Goal: Task Accomplishment & Management: Use online tool/utility

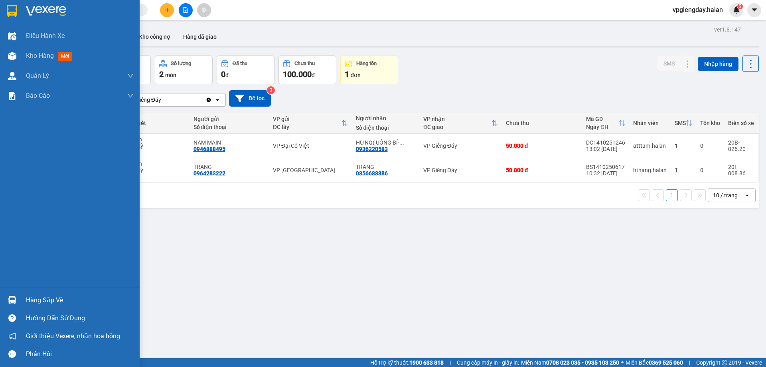
click at [35, 298] on div "Hàng sắp về" at bounding box center [80, 300] width 108 height 12
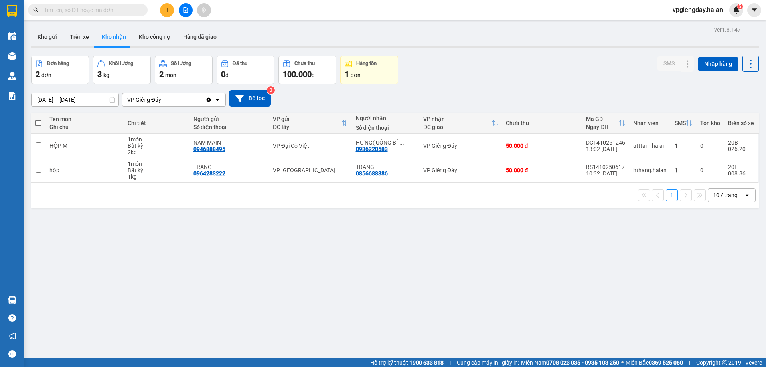
click at [88, 218] on section "Kết quả tìm kiếm ( 0 ) Bộ lọc No Data vpgiengday.halan 5 Điều hành xe Kho hàng …" at bounding box center [383, 183] width 766 height 367
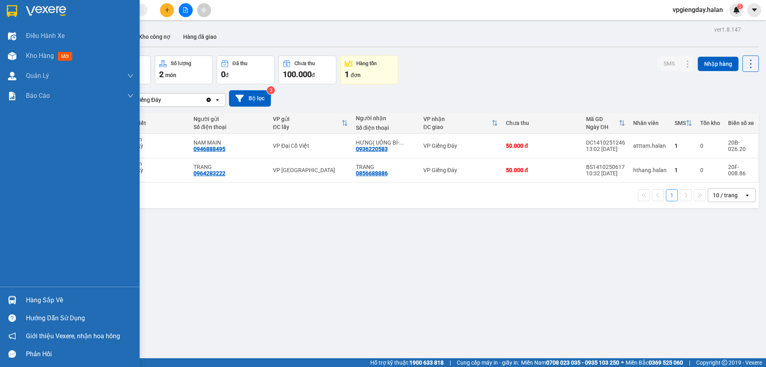
drag, startPoint x: 38, startPoint y: 298, endPoint x: 55, endPoint y: 292, distance: 17.9
click at [38, 298] on div "Hàng sắp về" at bounding box center [80, 300] width 108 height 12
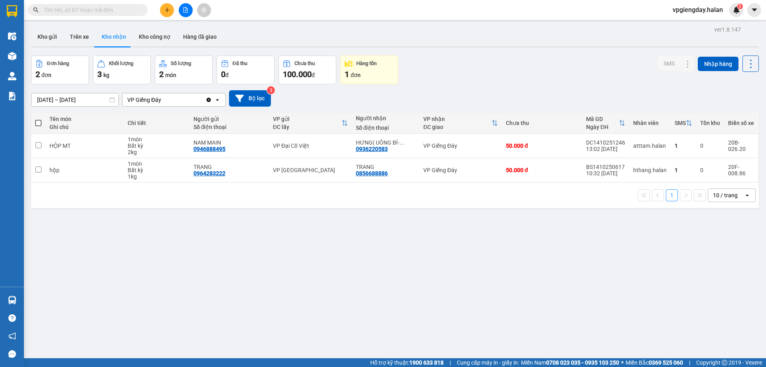
click at [708, 353] on section "Kết quả tìm kiếm ( 0 ) Bộ lọc No Data vpgiengday.halan 5 Điều hành xe Kho hàng …" at bounding box center [383, 183] width 766 height 367
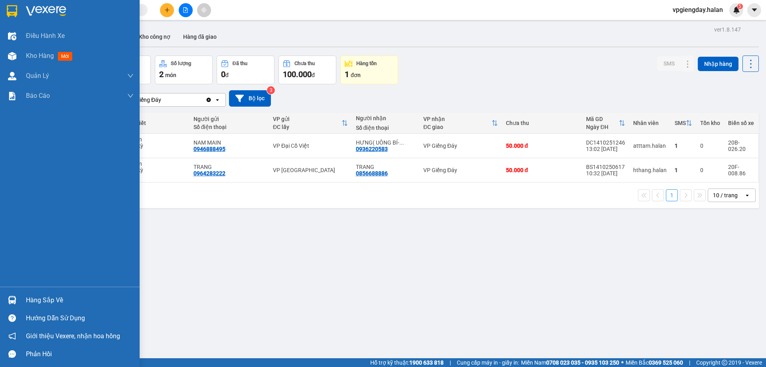
click at [37, 300] on div "Hàng sắp về" at bounding box center [80, 300] width 108 height 12
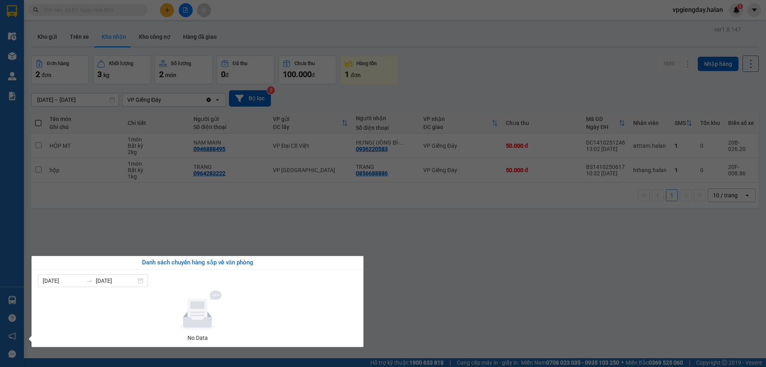
click at [156, 225] on section "Kết quả tìm kiếm ( 0 ) Bộ lọc No Data vpgiengday.halan 5 Điều hành xe Kho hàng …" at bounding box center [383, 183] width 766 height 367
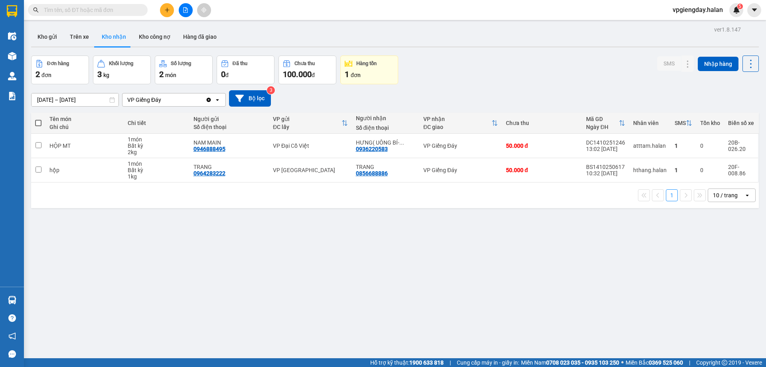
click at [84, 8] on input "text" at bounding box center [91, 10] width 94 height 9
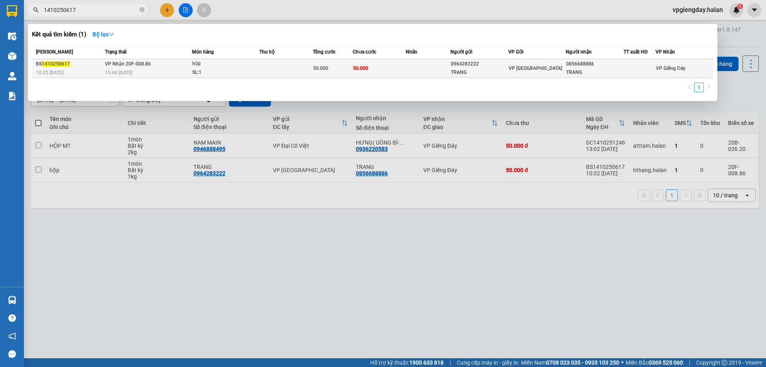
type input "1410250617"
click at [160, 69] on div "15:44 [DATE]" at bounding box center [148, 72] width 87 height 9
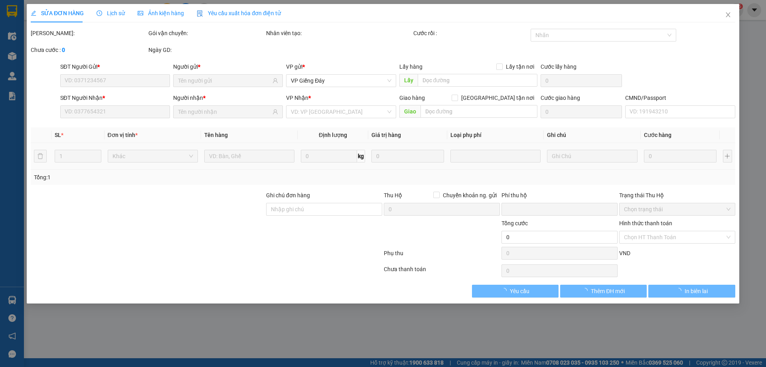
type input "0964283222"
type input "TRANG"
type input "0856688886"
type input "TRANG"
type input "0"
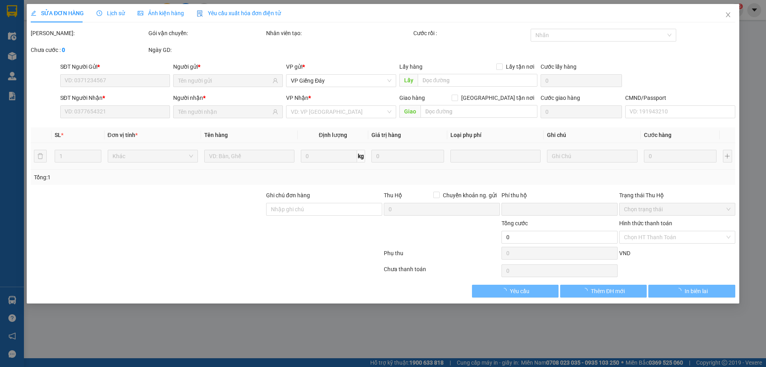
type input "50.000"
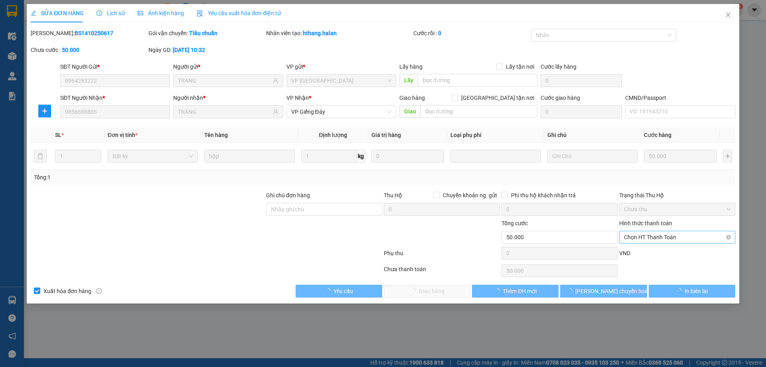
click at [665, 241] on span "Chọn HT Thanh Toán" at bounding box center [677, 237] width 106 height 12
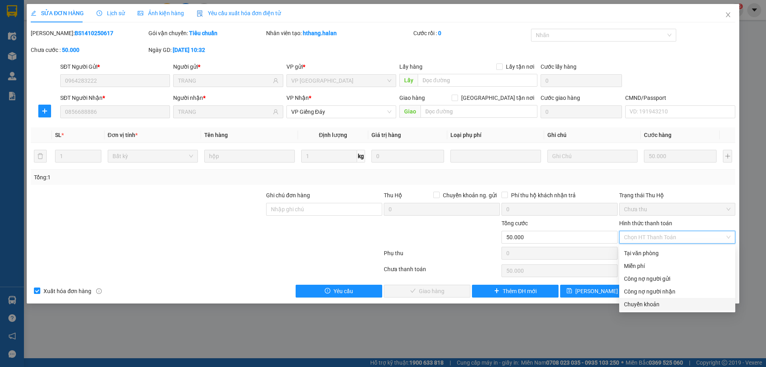
click at [641, 307] on div "Chuyển khoản" at bounding box center [677, 304] width 106 height 9
type input "0"
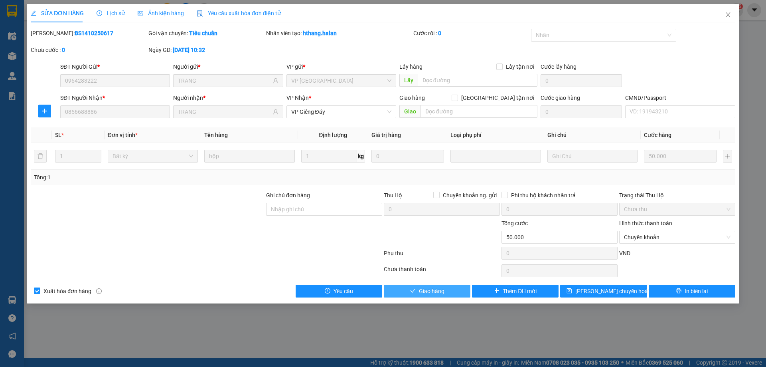
click at [424, 294] on span "Giao hàng" at bounding box center [432, 290] width 26 height 9
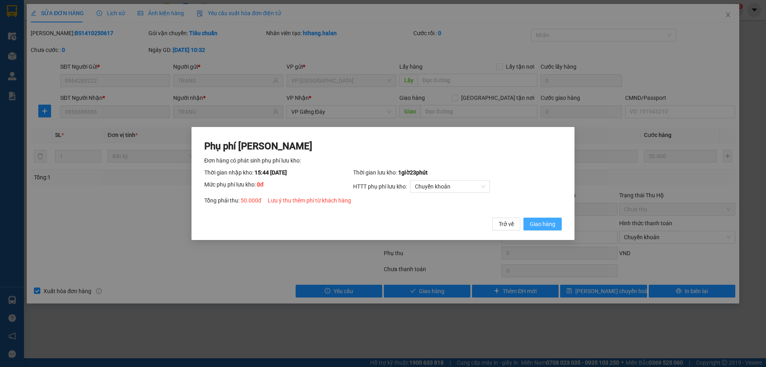
drag, startPoint x: 540, startPoint y: 225, endPoint x: 204, endPoint y: 264, distance: 338.6
click at [540, 225] on span "Giao hàng" at bounding box center [543, 223] width 26 height 9
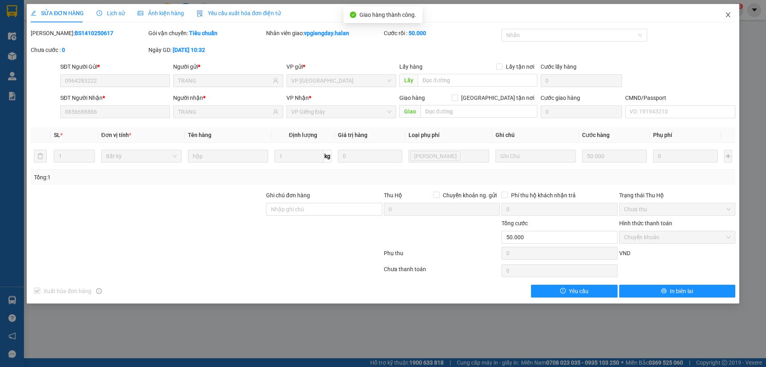
click at [729, 15] on icon "close" at bounding box center [728, 15] width 6 height 6
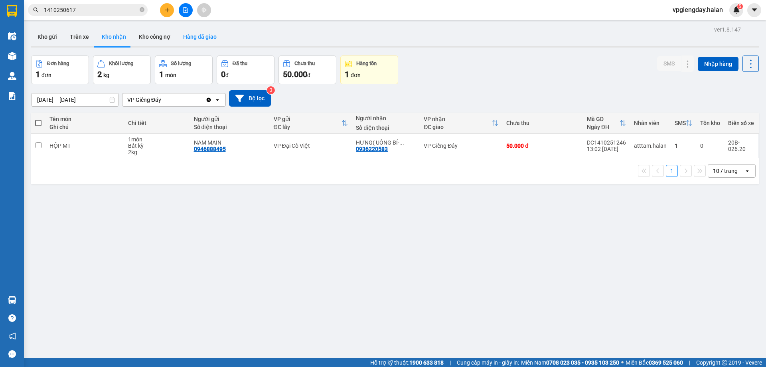
click at [198, 35] on button "Hàng đã giao" at bounding box center [200, 36] width 46 height 19
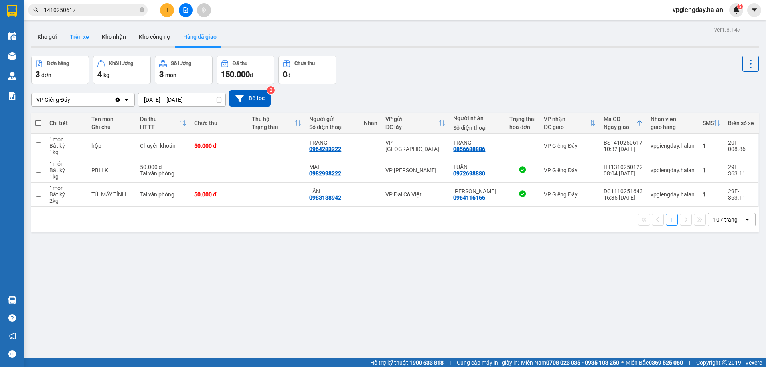
click at [78, 38] on button "Trên xe" at bounding box center [79, 36] width 32 height 19
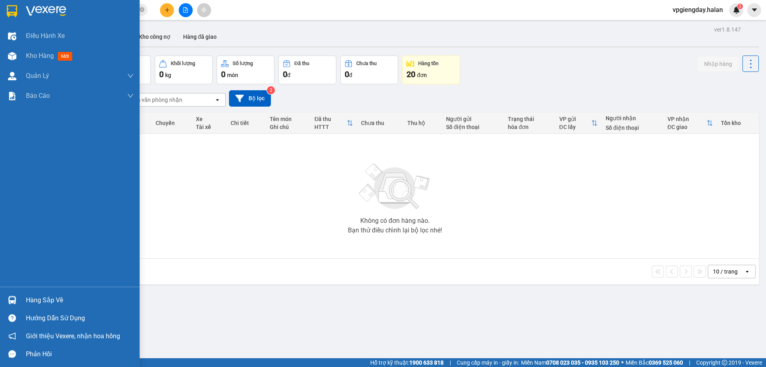
click at [27, 301] on div "Hàng sắp về" at bounding box center [80, 300] width 108 height 12
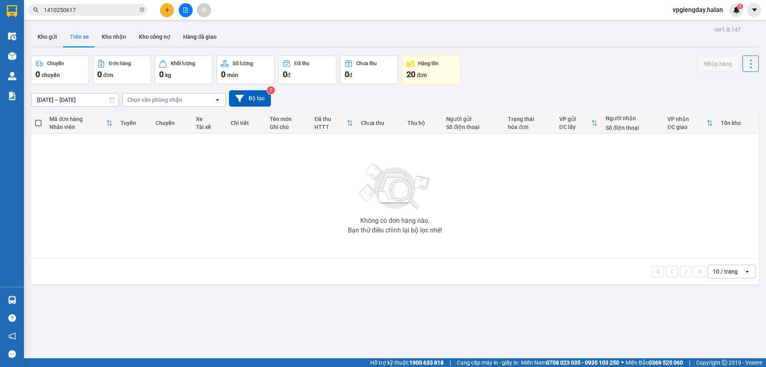
click at [110, 245] on section "Kết quả tìm kiếm ( 1 ) Bộ lọc Mã ĐH Trạng thái Món hàng Thu hộ Tổng cước Chưa c…" at bounding box center [383, 183] width 766 height 367
click at [114, 43] on button "Kho nhận" at bounding box center [113, 36] width 37 height 19
type input "[DATE] – [DATE]"
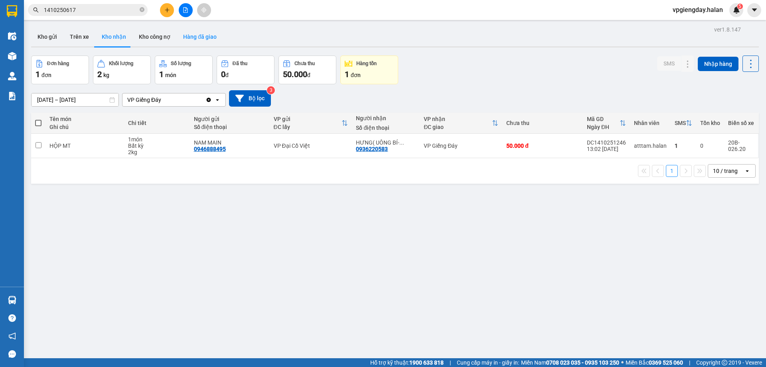
click at [208, 29] on button "Hàng đã giao" at bounding box center [200, 36] width 46 height 19
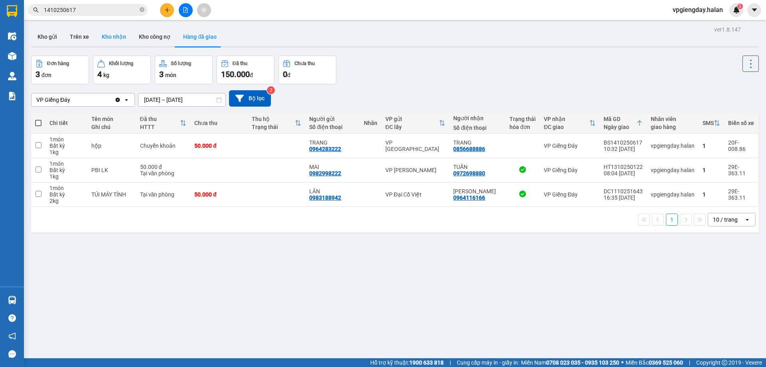
click at [116, 34] on button "Kho nhận" at bounding box center [113, 36] width 37 height 19
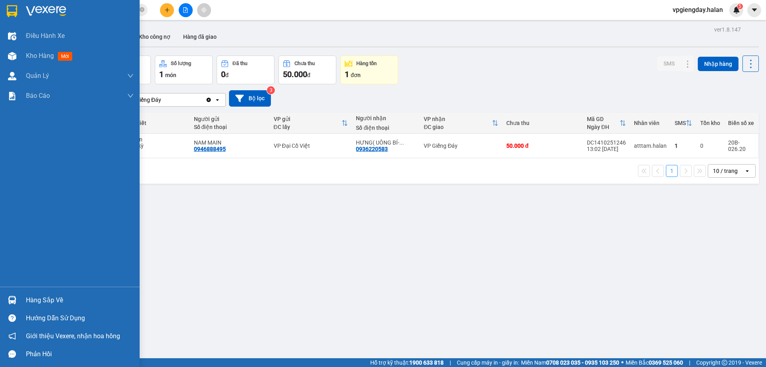
click at [42, 301] on div "Hàng sắp về" at bounding box center [80, 300] width 108 height 12
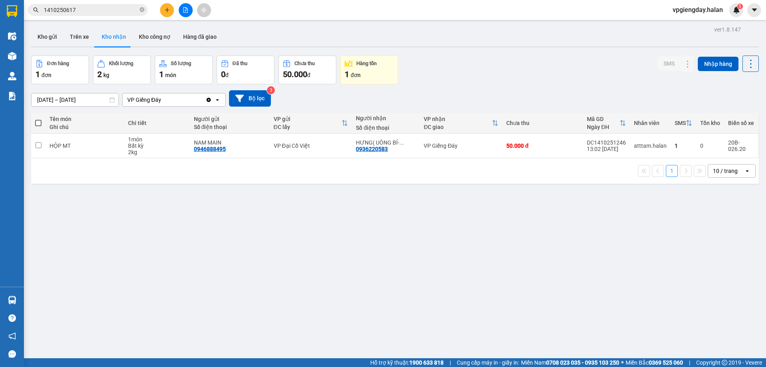
click at [176, 224] on section "Kết quả tìm kiếm ( 1 ) Bộ lọc Mã ĐH Trạng thái Món hàng Thu hộ Tổng cước Chưa c…" at bounding box center [383, 183] width 766 height 367
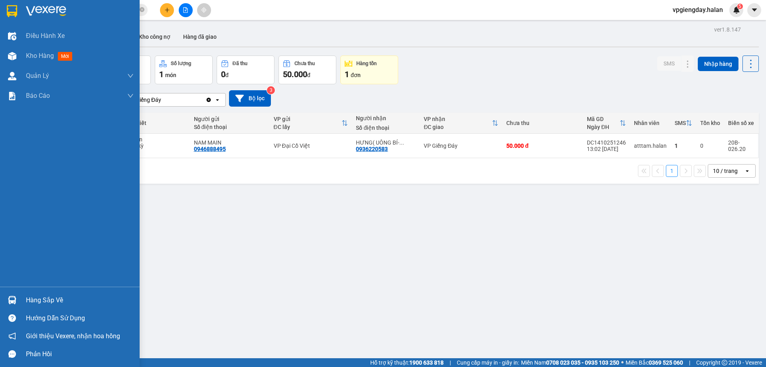
click at [49, 294] on div "Hàng sắp về" at bounding box center [80, 300] width 108 height 12
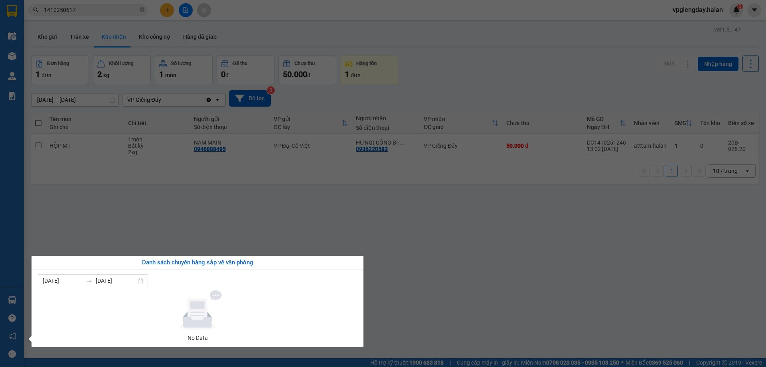
click at [129, 245] on section "Kết quả tìm kiếm ( 1 ) Bộ lọc Mã ĐH Trạng thái Món hàng Thu hộ Tổng cước Chưa c…" at bounding box center [383, 183] width 766 height 367
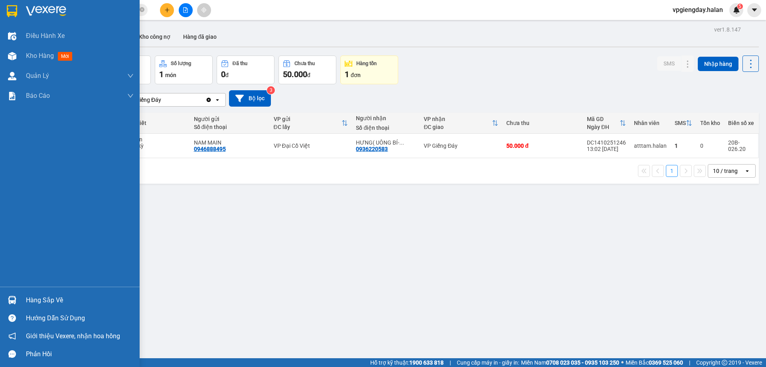
click at [38, 299] on div "Hàng sắp về" at bounding box center [80, 300] width 108 height 12
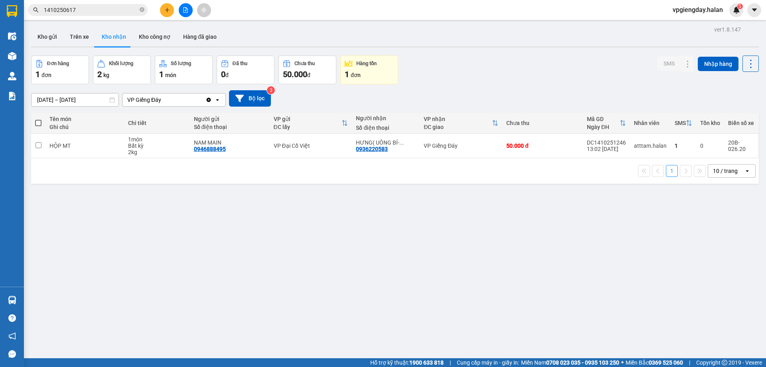
click at [81, 203] on section "Kết quả tìm kiếm ( 1 ) Bộ lọc Mã ĐH Trạng thái Món hàng Thu hộ Tổng cước Chưa c…" at bounding box center [383, 183] width 766 height 367
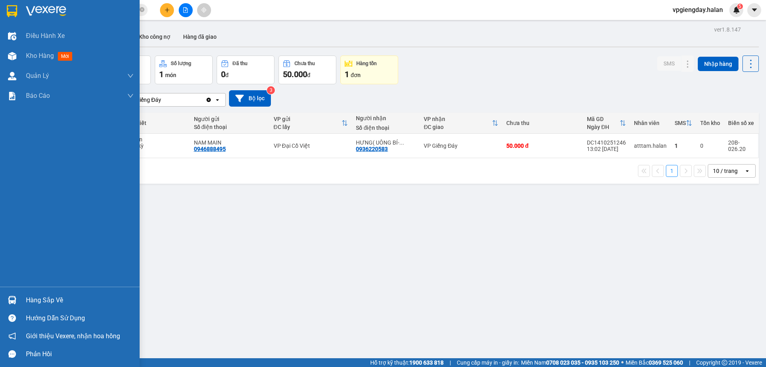
click at [40, 302] on div "Hàng sắp về" at bounding box center [80, 300] width 108 height 12
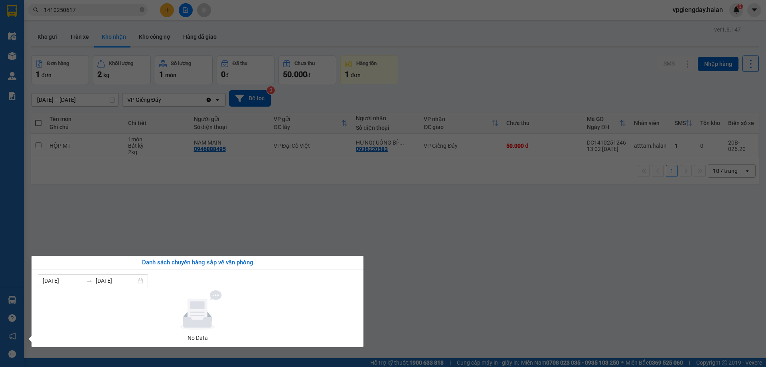
click at [229, 230] on section "Kết quả tìm kiếm ( 1 ) Bộ lọc Mã ĐH Trạng thái Món hàng Thu hộ Tổng cước Chưa c…" at bounding box center [383, 183] width 766 height 367
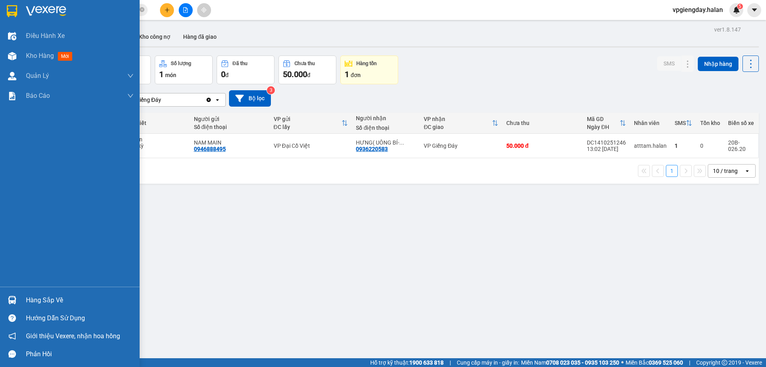
click at [51, 304] on div "Hàng sắp về" at bounding box center [80, 300] width 108 height 12
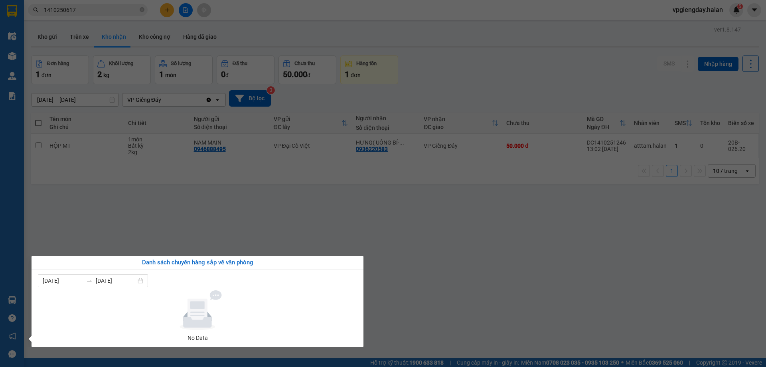
click at [127, 243] on section "Kết quả tìm kiếm ( 1 ) Bộ lọc Mã ĐH Trạng thái Món hàng Thu hộ Tổng cước Chưa c…" at bounding box center [383, 183] width 766 height 367
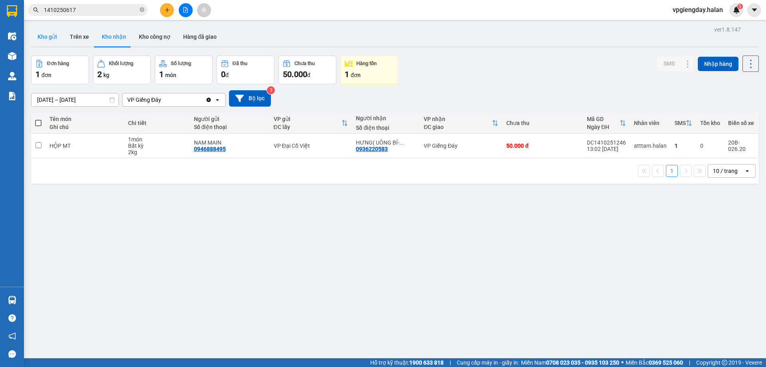
click at [50, 34] on button "Kho gửi" at bounding box center [47, 36] width 32 height 19
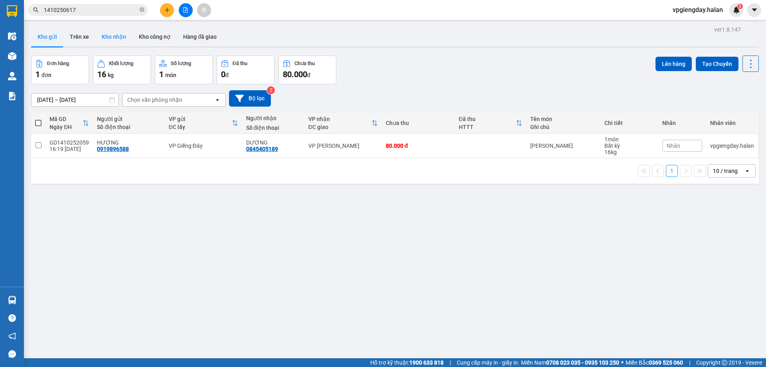
click at [114, 34] on button "Kho nhận" at bounding box center [113, 36] width 37 height 19
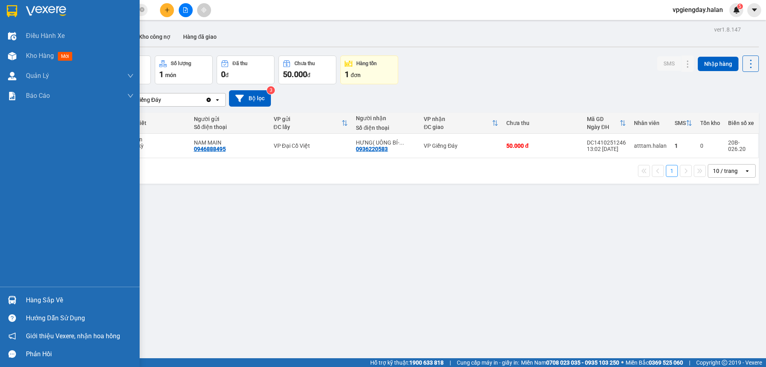
click at [52, 298] on div "Hàng sắp về" at bounding box center [80, 300] width 108 height 12
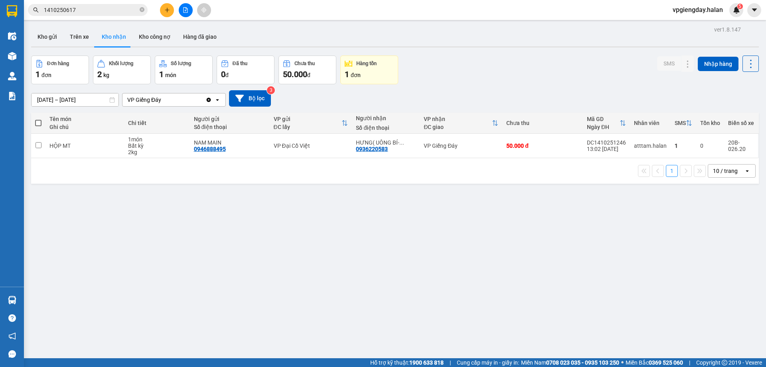
click at [111, 233] on section "Kết quả tìm kiếm ( 1 ) Bộ lọc Mã ĐH Trạng thái Món hàng Thu hộ Tổng cước Chưa c…" at bounding box center [383, 183] width 766 height 367
click at [50, 41] on button "Kho gửi" at bounding box center [47, 36] width 32 height 19
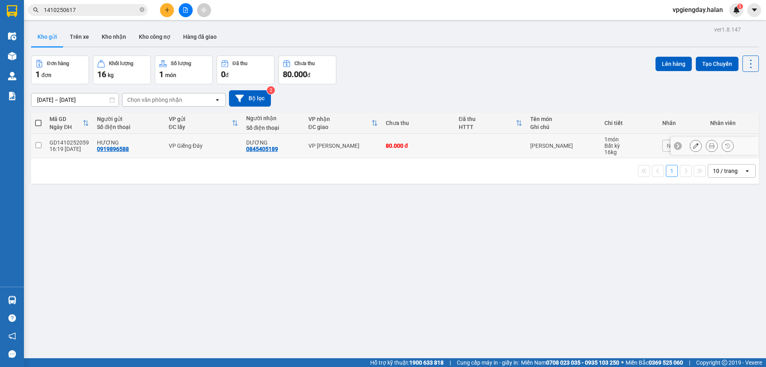
click at [40, 147] on input "checkbox" at bounding box center [38, 145] width 6 height 6
checkbox input "true"
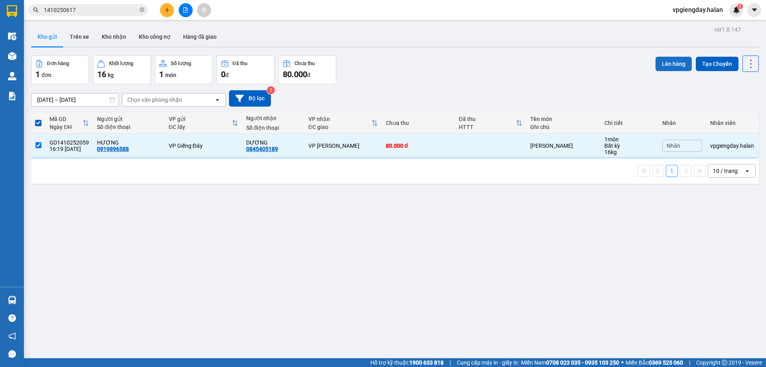
click at [671, 64] on button "Lên hàng" at bounding box center [673, 64] width 36 height 14
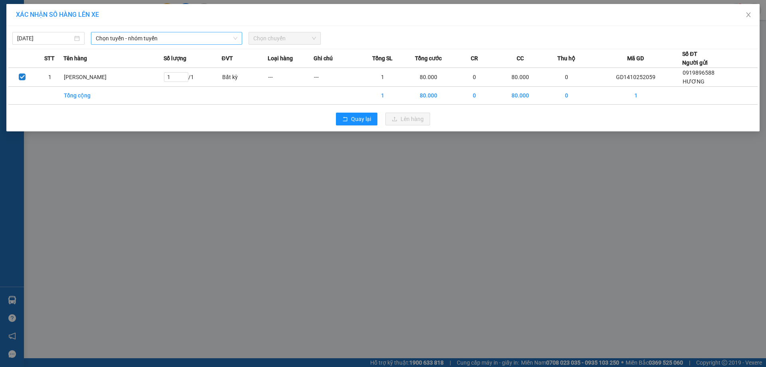
click at [123, 41] on span "Chọn tuyến - nhóm tuyến" at bounding box center [167, 38] width 142 height 12
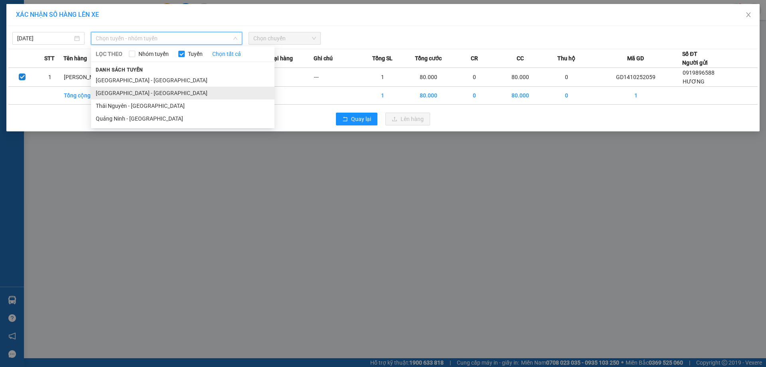
click at [128, 95] on li "[GEOGRAPHIC_DATA] - [GEOGRAPHIC_DATA]" at bounding box center [182, 93] width 183 height 13
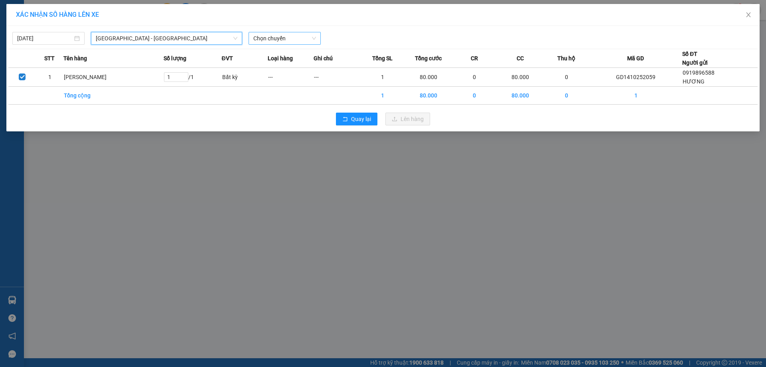
click at [276, 40] on span "Chọn chuyến" at bounding box center [284, 38] width 63 height 12
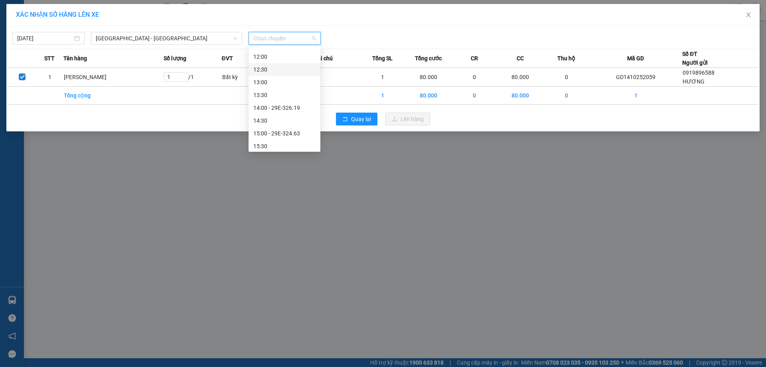
scroll to position [319, 0]
click at [272, 120] on div "18:00 - 29E-342.15" at bounding box center [284, 118] width 62 height 9
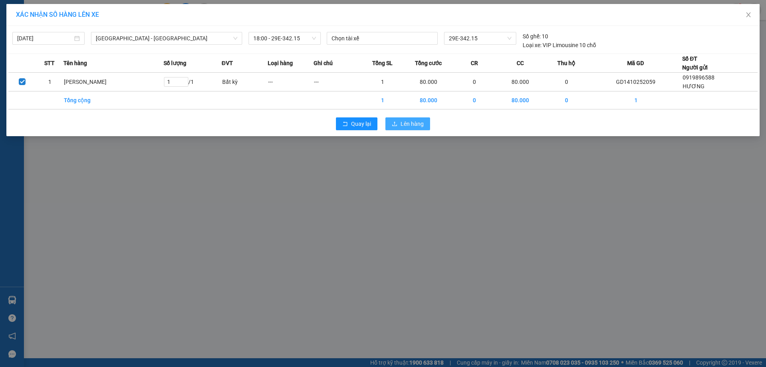
click at [422, 124] on span "Lên hàng" at bounding box center [411, 123] width 23 height 9
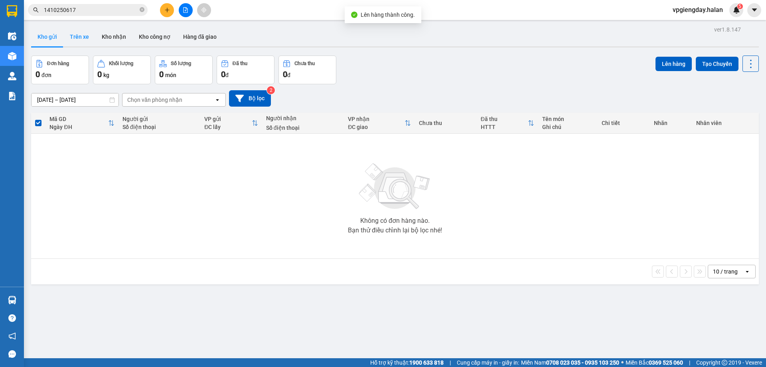
click at [74, 35] on button "Trên xe" at bounding box center [79, 36] width 32 height 19
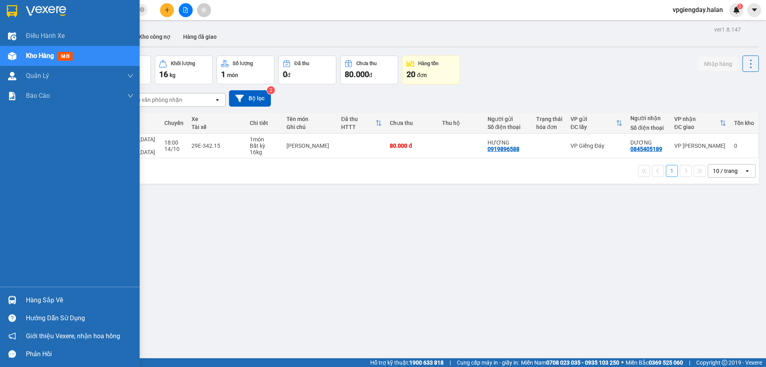
click at [30, 294] on div "Hàng sắp về" at bounding box center [80, 300] width 108 height 12
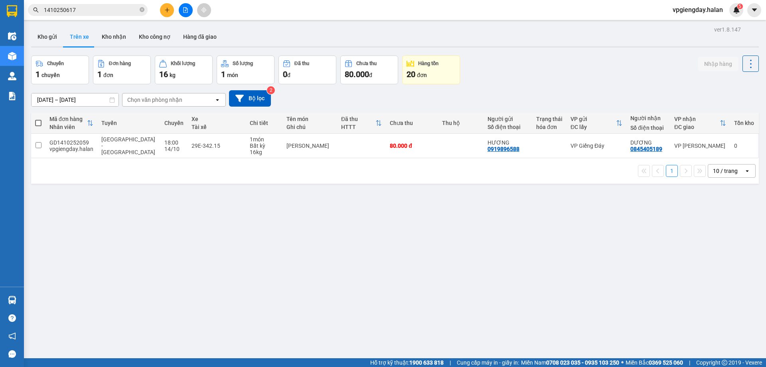
click at [136, 226] on section "Kết quả tìm kiếm ( 1 ) Bộ lọc Mã ĐH Trạng thái Món hàng Thu hộ Tổng cước Chưa c…" at bounding box center [383, 183] width 766 height 367
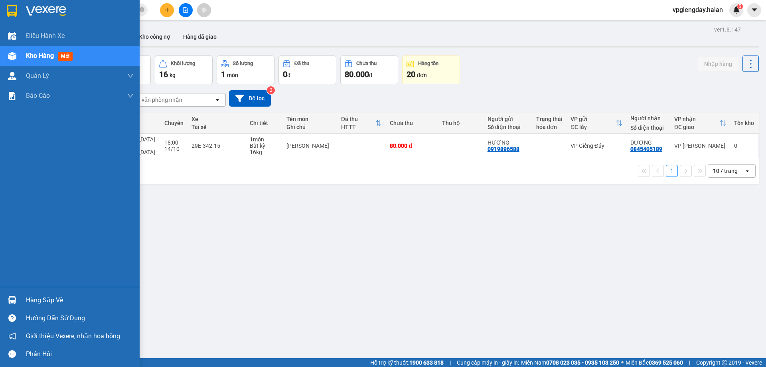
click at [51, 298] on div "Hàng sắp về" at bounding box center [80, 300] width 108 height 12
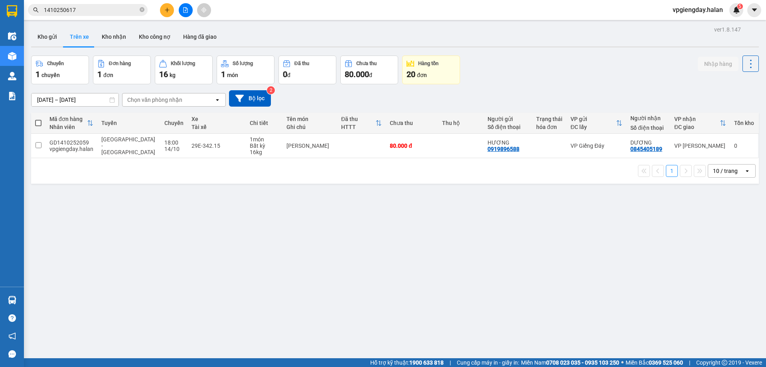
click at [124, 229] on section "Kết quả tìm kiếm ( 1 ) Bộ lọc Mã ĐH Trạng thái Món hàng Thu hộ Tổng cước Chưa c…" at bounding box center [383, 183] width 766 height 367
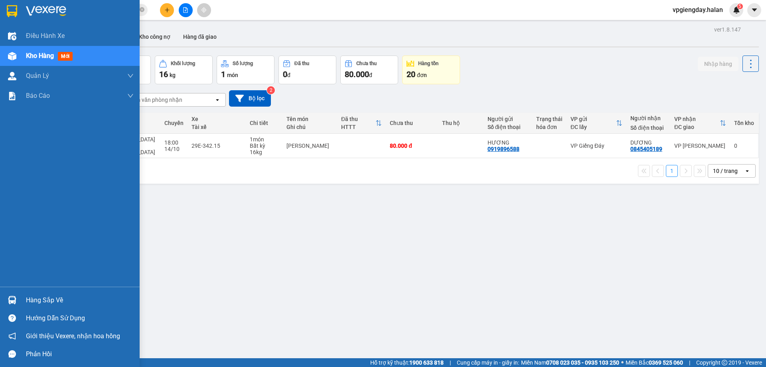
click at [30, 296] on div "Hàng sắp về" at bounding box center [80, 300] width 108 height 12
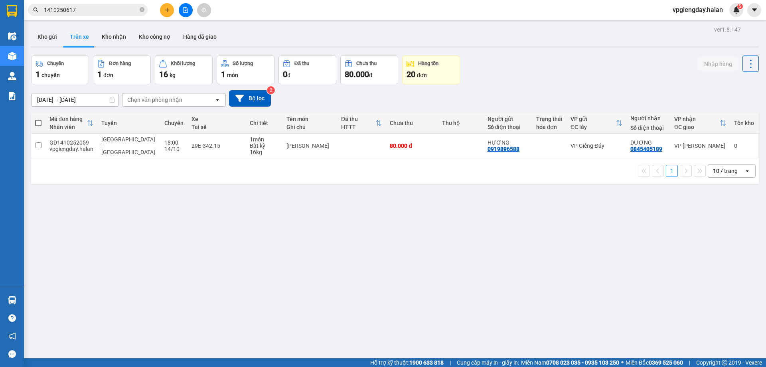
click at [120, 231] on section "Kết quả tìm kiếm ( 1 ) Bộ lọc Mã ĐH Trạng thái Món hàng Thu hộ Tổng cước Chưa c…" at bounding box center [383, 183] width 766 height 367
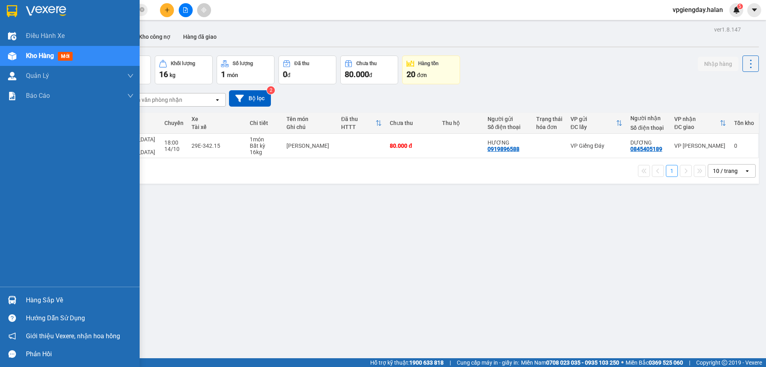
drag, startPoint x: 30, startPoint y: 299, endPoint x: 37, endPoint y: 293, distance: 10.0
click at [31, 298] on div "Hàng sắp về" at bounding box center [80, 300] width 108 height 12
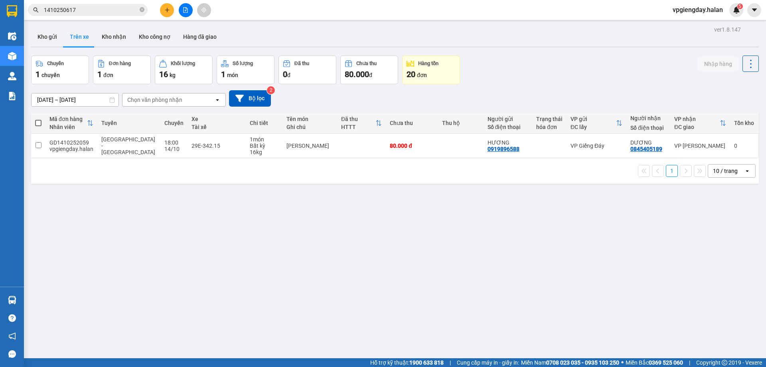
click at [141, 231] on section "Kết quả tìm kiếm ( 1 ) Bộ lọc Mã ĐH Trạng thái Món hàng Thu hộ Tổng cước Chưa c…" at bounding box center [383, 183] width 766 height 367
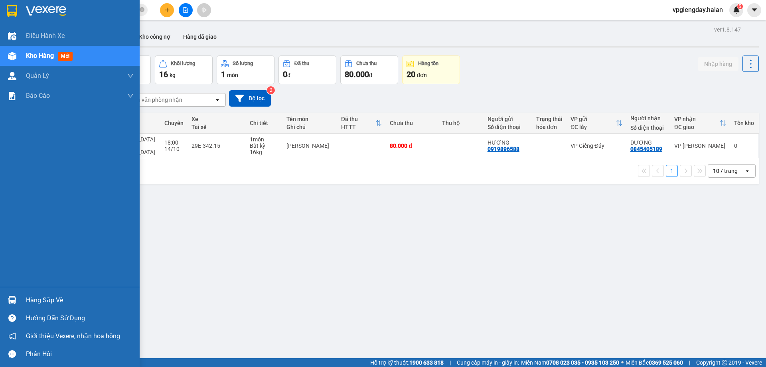
click at [37, 298] on div "Hàng sắp về" at bounding box center [80, 300] width 108 height 12
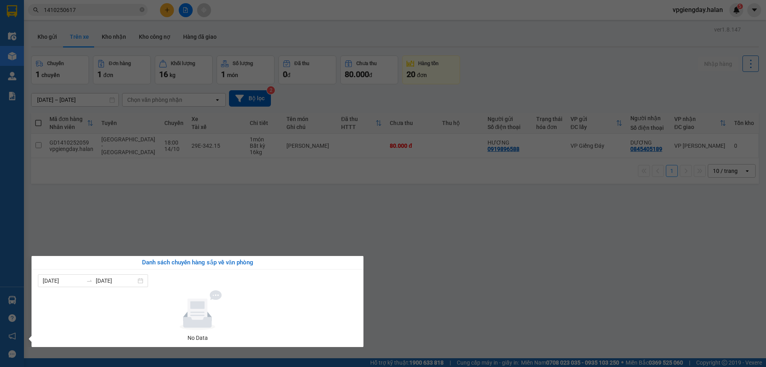
click at [165, 211] on section "Kết quả tìm kiếm ( 1 ) Bộ lọc Mã ĐH Trạng thái Món hàng Thu hộ Tổng cước Chưa c…" at bounding box center [383, 183] width 766 height 367
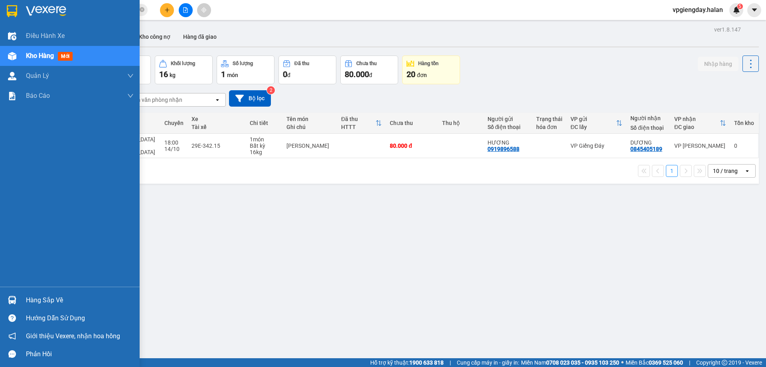
click at [44, 303] on div "Hàng sắp về" at bounding box center [80, 300] width 108 height 12
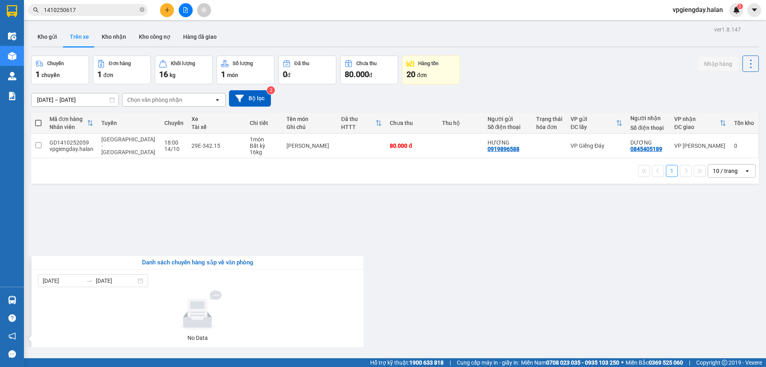
click at [118, 237] on section "Kết quả tìm kiếm ( 1 ) Bộ lọc Mã ĐH Trạng thái Món hàng Thu hộ Tổng cước Chưa c…" at bounding box center [383, 183] width 766 height 367
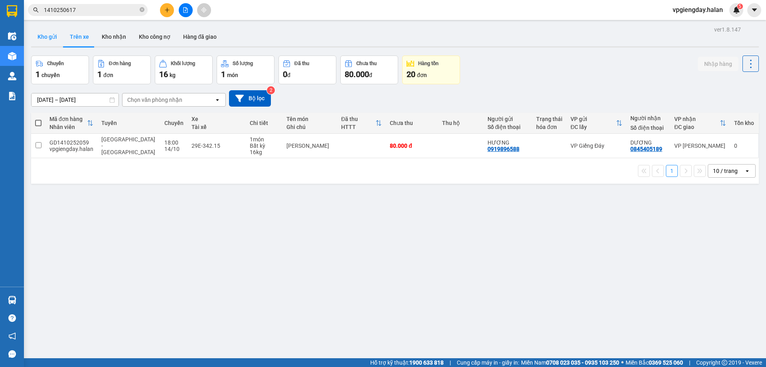
click at [38, 37] on button "Kho gửi" at bounding box center [47, 36] width 32 height 19
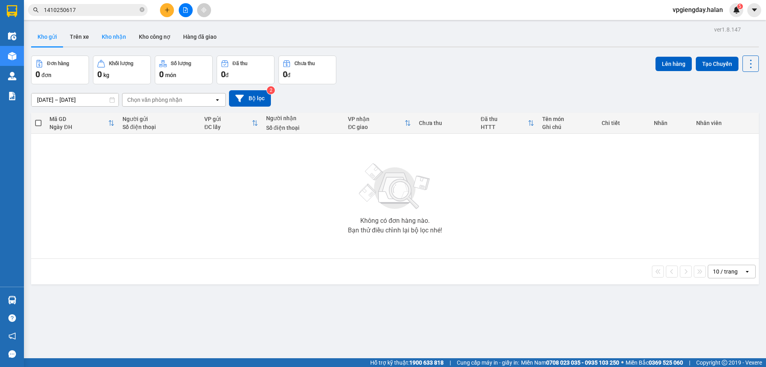
click at [112, 35] on button "Kho nhận" at bounding box center [113, 36] width 37 height 19
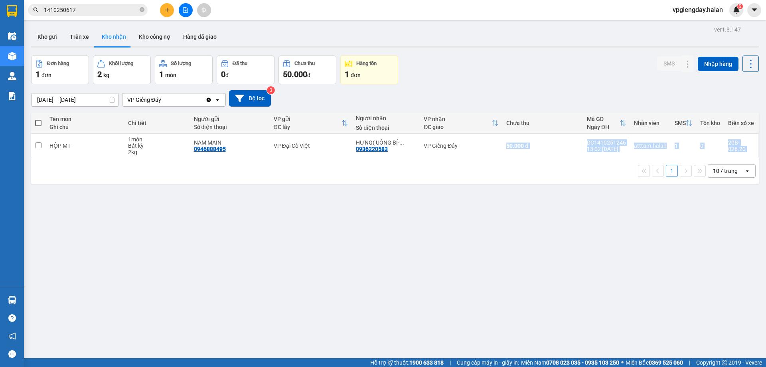
drag, startPoint x: 502, startPoint y: 144, endPoint x: 411, endPoint y: 238, distance: 130.9
click at [416, 238] on div "ver 1.8.147 Kho gửi Trên xe Kho nhận Kho công nợ Hàng đã giao Đơn hàng 1 đơn Kh…" at bounding box center [395, 207] width 734 height 367
click at [409, 238] on div "ver 1.8.147 Kho gửi Trên xe Kho nhận Kho công nợ Hàng đã giao Đơn hàng 1 đơn Kh…" at bounding box center [395, 207] width 734 height 367
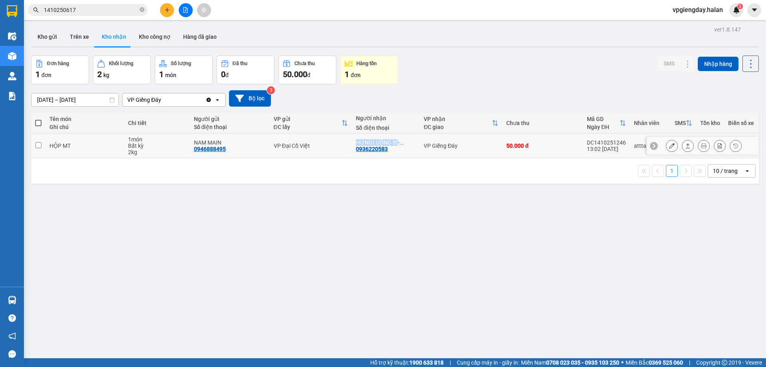
drag, startPoint x: 354, startPoint y: 141, endPoint x: 396, endPoint y: 144, distance: 42.0
click at [396, 144] on div "HƯNG( UÔNG BÍ- ..." at bounding box center [386, 142] width 60 height 6
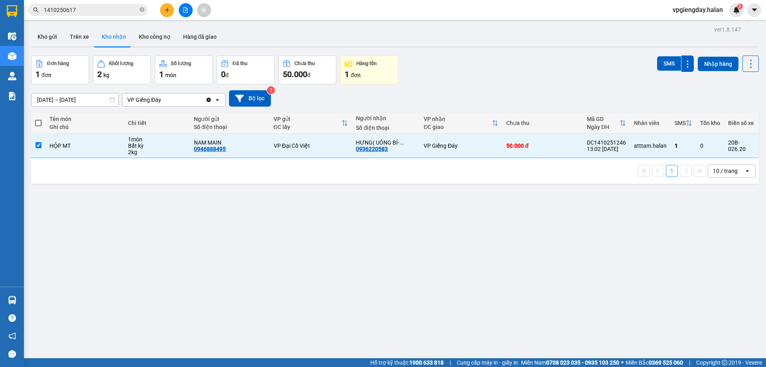
click at [391, 174] on div "1 10 / trang open" at bounding box center [394, 171] width 721 height 14
drag, startPoint x: 585, startPoint y: 143, endPoint x: 625, endPoint y: 144, distance: 39.9
click at [625, 144] on td "DC1410251246 13:02 [DATE]" at bounding box center [606, 146] width 47 height 24
checkbox input "false"
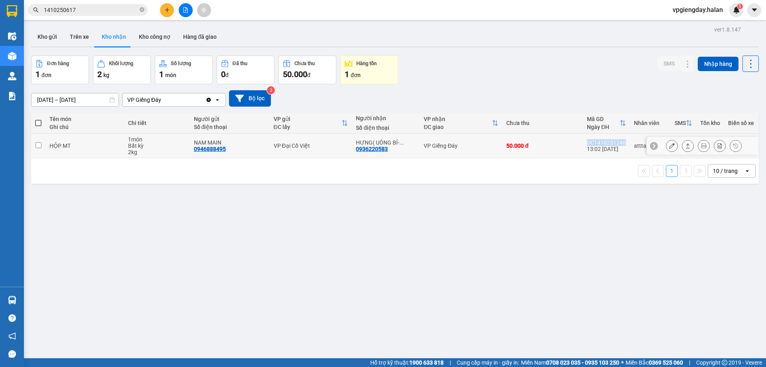
copy div "DC1410251246"
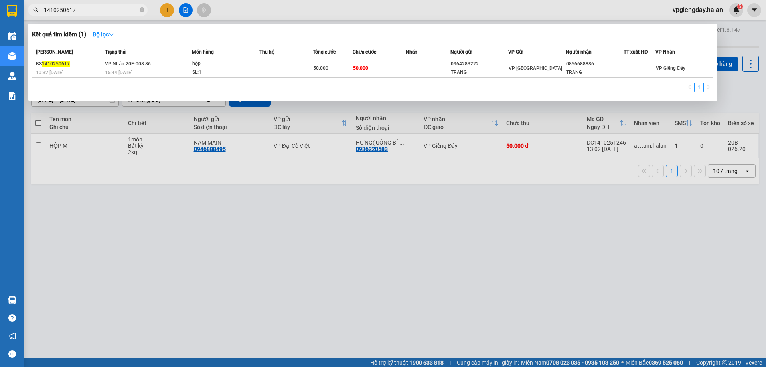
drag, startPoint x: 87, startPoint y: 12, endPoint x: 36, endPoint y: 10, distance: 51.1
click at [37, 9] on div "1410250617" at bounding box center [78, 10] width 156 height 12
paste input "DC1410251246"
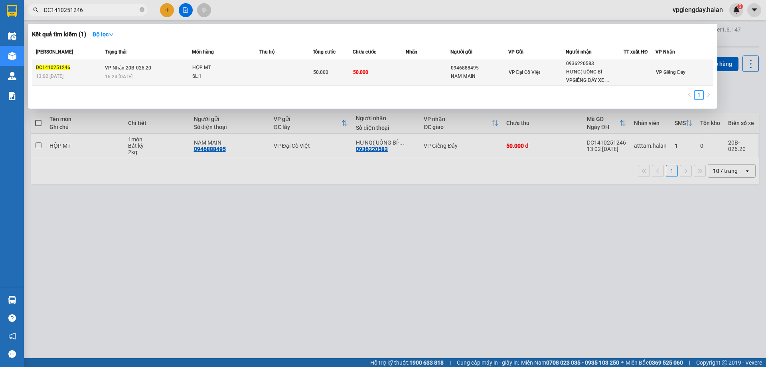
type input "DC1410251246"
click at [273, 81] on td at bounding box center [285, 72] width 53 height 26
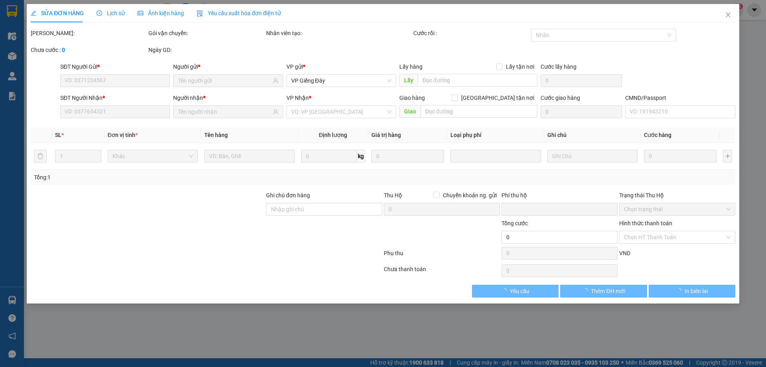
type input "0946888495"
type input "NAM MAIN"
type input "0936220583"
type input "HƯNG( UÔNG BÍ- VPGIẾNG ĐÁY XE HÀNG"
type input "0"
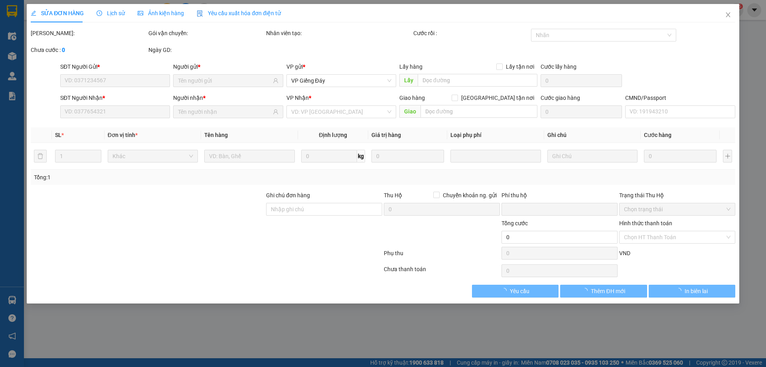
type input "50.000"
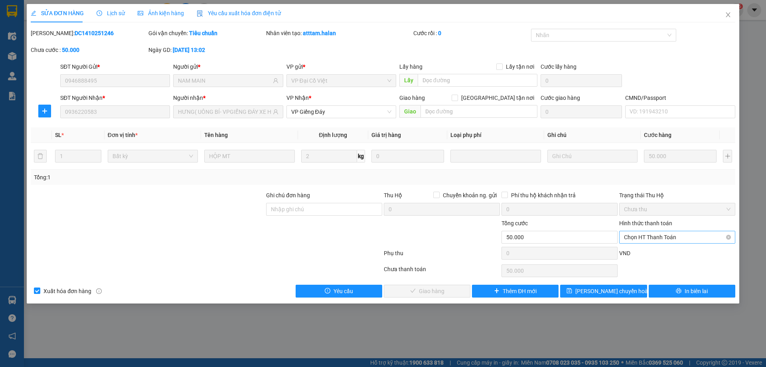
click at [647, 237] on span "Chọn HT Thanh Toán" at bounding box center [677, 237] width 106 height 12
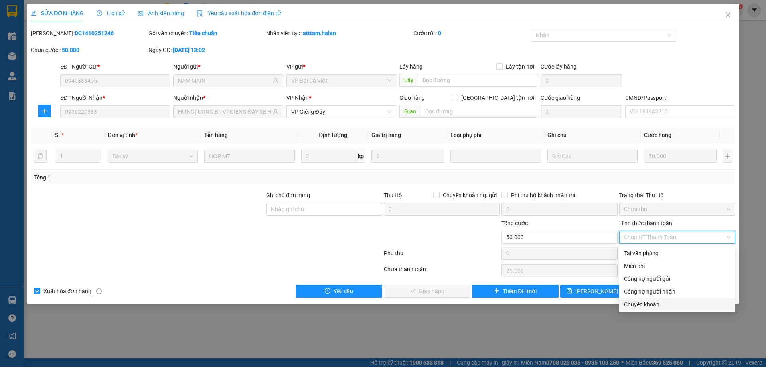
click at [642, 305] on div "Chuyển khoản" at bounding box center [677, 304] width 106 height 9
type input "0"
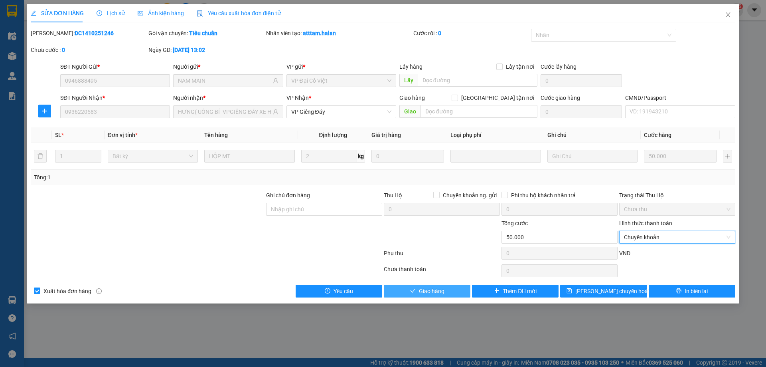
click at [420, 291] on span "Giao hàng" at bounding box center [432, 290] width 26 height 9
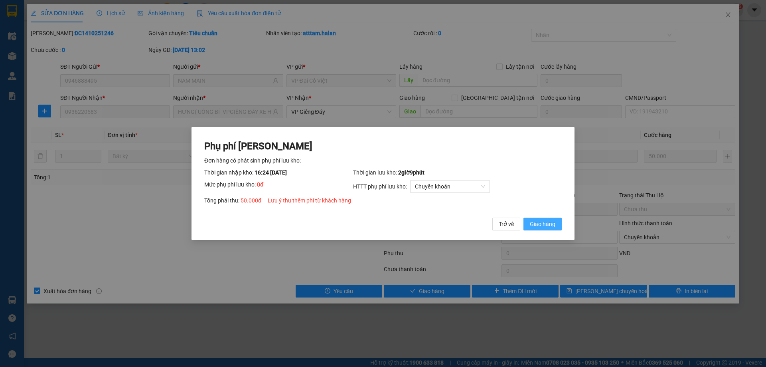
click at [551, 225] on span "Giao hàng" at bounding box center [543, 223] width 26 height 9
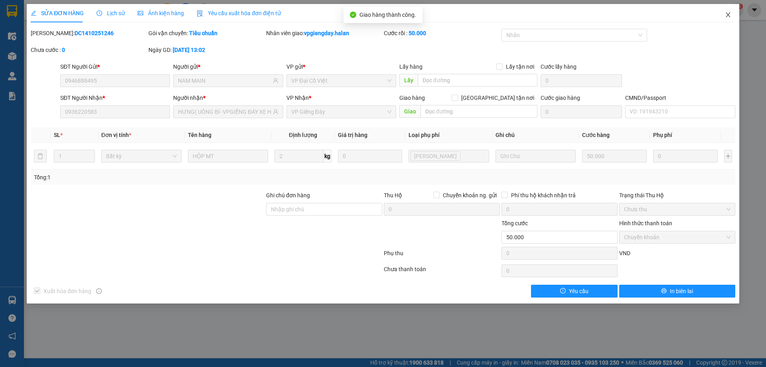
click at [730, 17] on icon "close" at bounding box center [728, 15] width 6 height 6
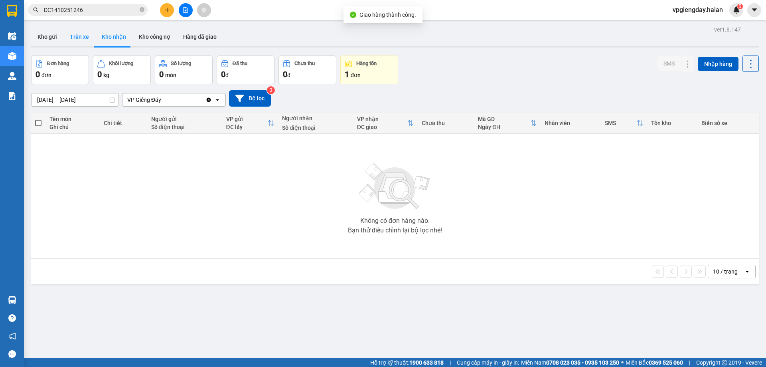
click at [79, 36] on button "Trên xe" at bounding box center [79, 36] width 32 height 19
type input "[DATE] – [DATE]"
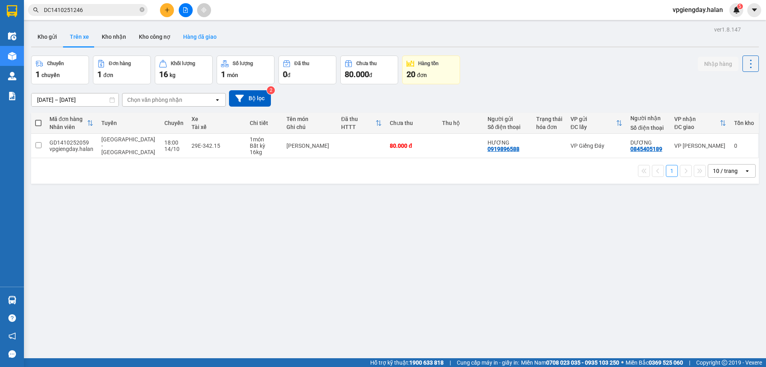
click at [204, 37] on button "Hàng đã giao" at bounding box center [200, 36] width 46 height 19
